Goal: Find contact information: Find contact information

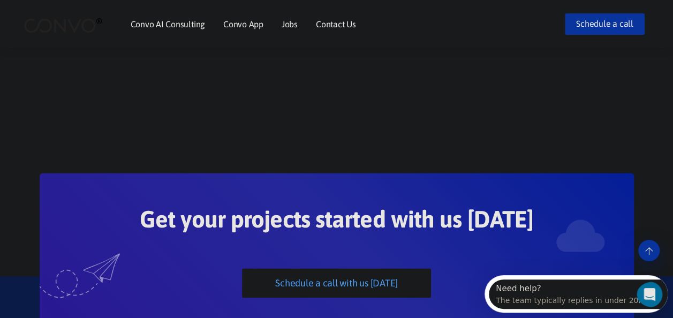
scroll to position [2666, 0]
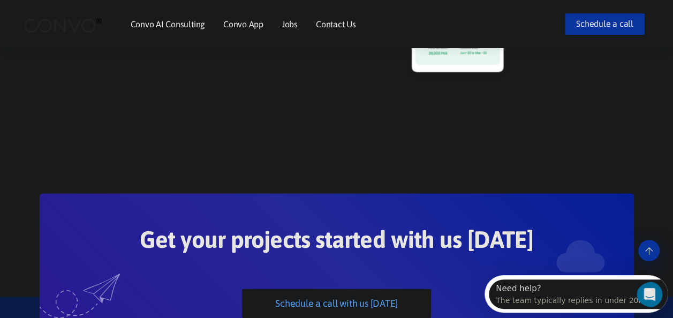
click at [332, 21] on link "Contact Us" at bounding box center [336, 24] width 40 height 9
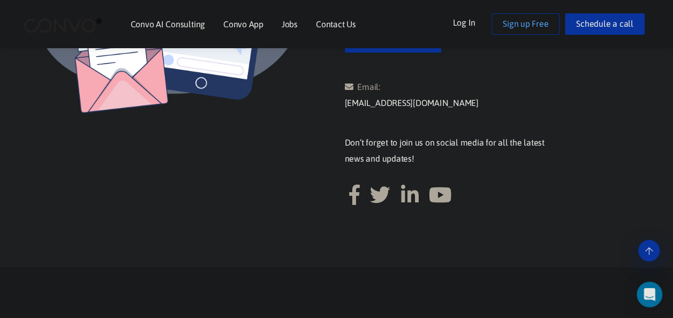
scroll to position [490, 0]
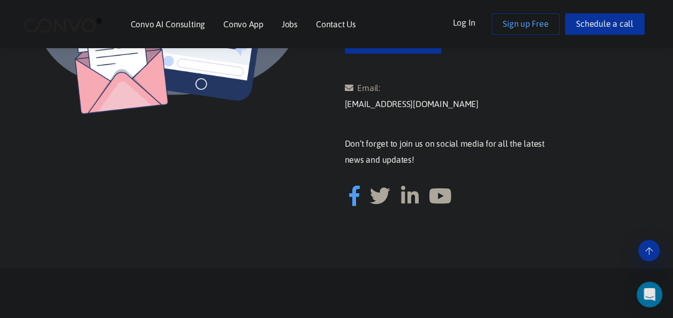
click at [353, 186] on icon at bounding box center [354, 196] width 11 height 20
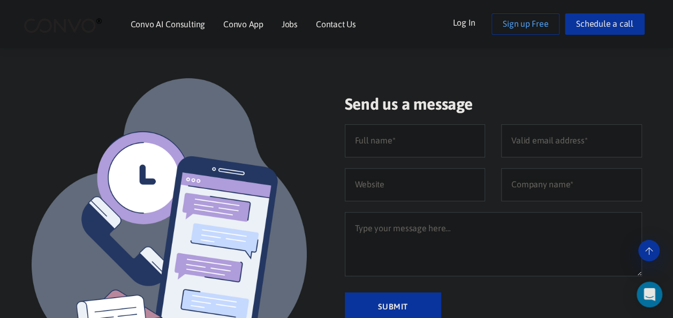
scroll to position [160, 0]
